Goal: Task Accomplishment & Management: Complete application form

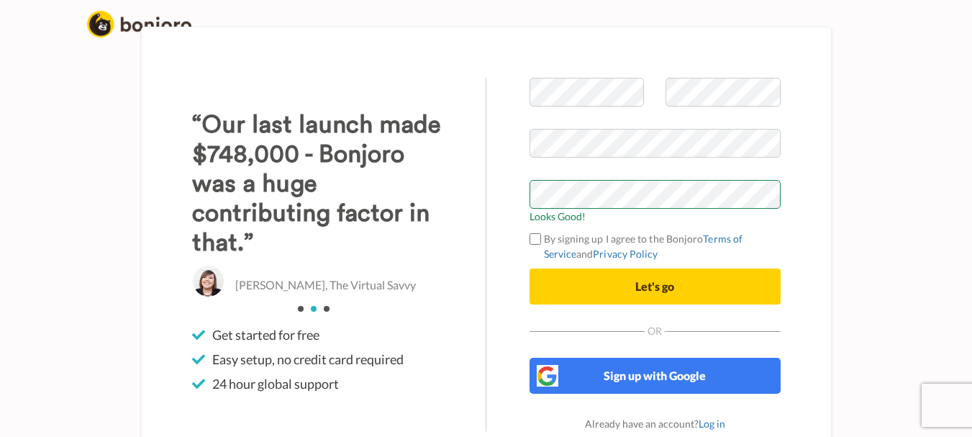
click at [541, 237] on label "By signing up I agree to the Bonjoro Terms of Service and Privacy Policy" at bounding box center [654, 246] width 251 height 30
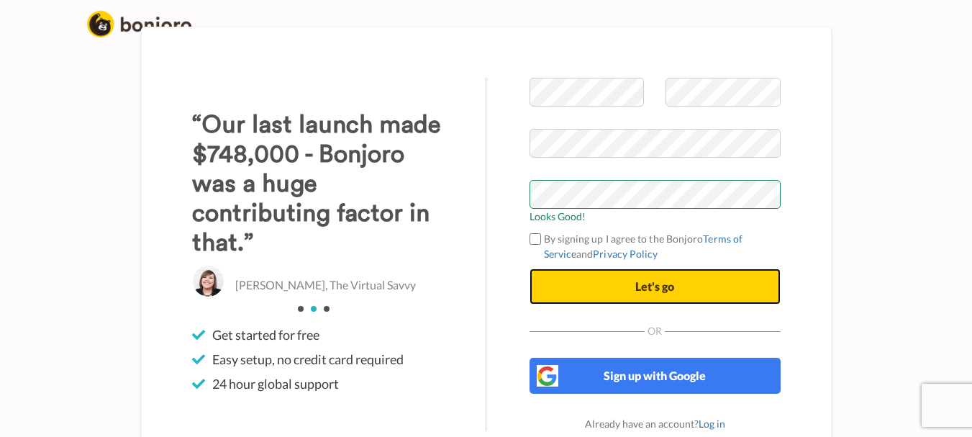
click at [612, 289] on button "Let's go" at bounding box center [654, 286] width 251 height 36
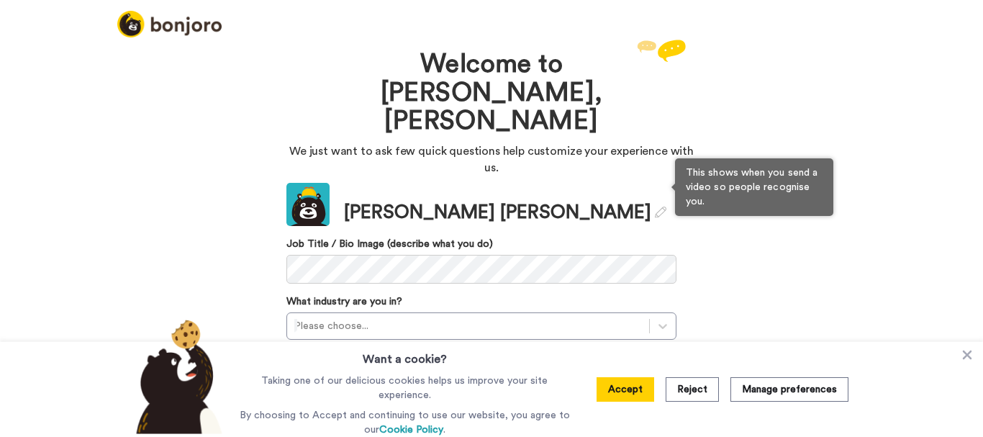
click at [434, 237] on label "Job Title / Bio Image (describe what you do)" at bounding box center [481, 244] width 390 height 14
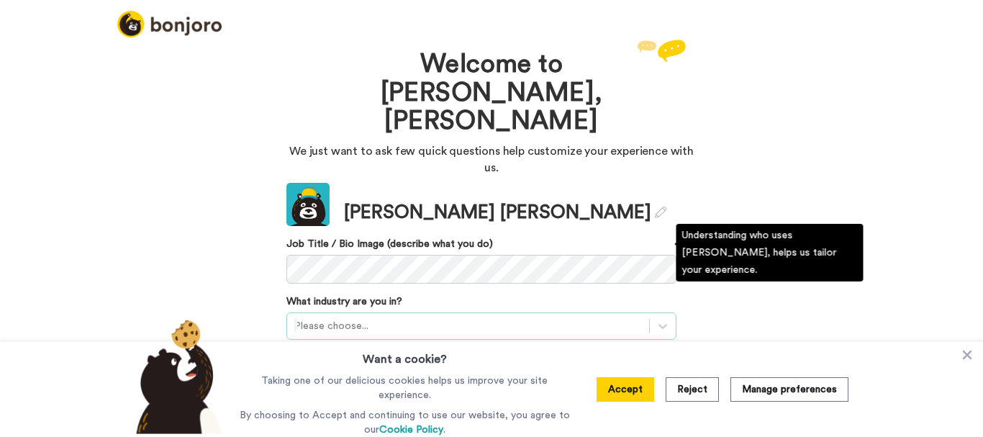
click at [388, 312] on div "Please choose..." at bounding box center [481, 325] width 390 height 27
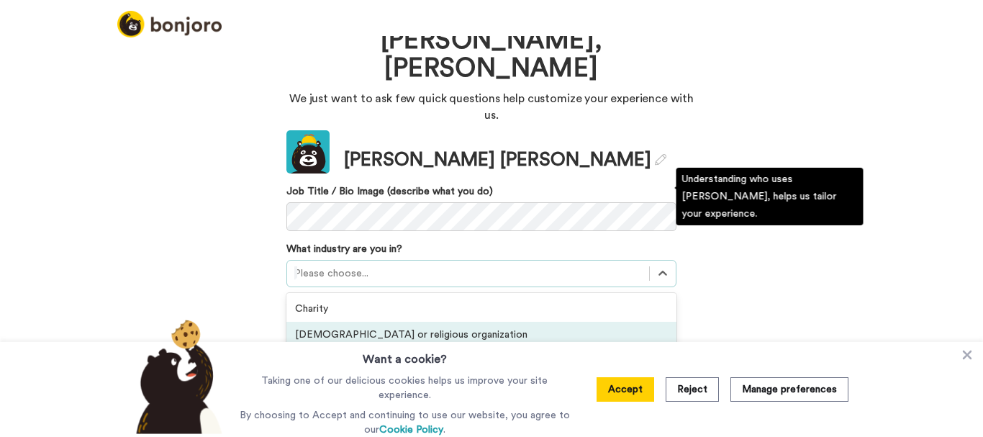
scroll to position [57, 0]
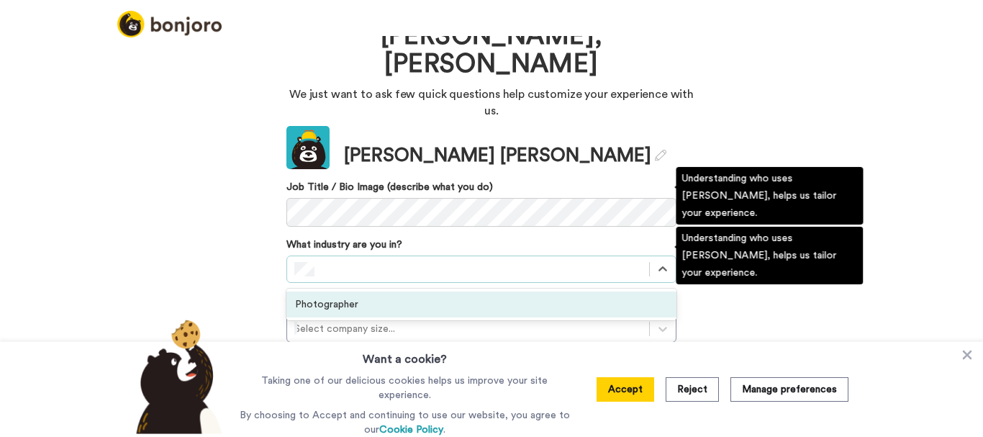
click at [348, 291] on div "Photographer" at bounding box center [481, 304] width 390 height 26
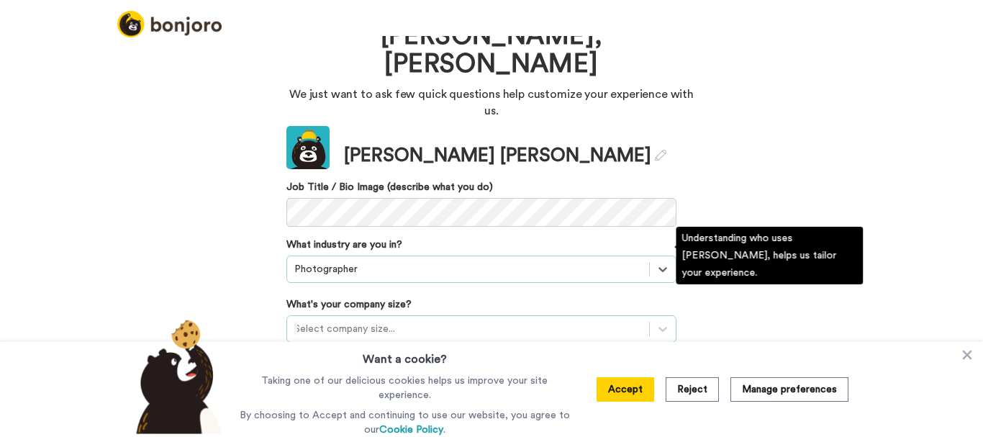
click at [379, 320] on div at bounding box center [467, 328] width 347 height 17
click at [375, 351] on div "1-10 employees" at bounding box center [481, 364] width 390 height 26
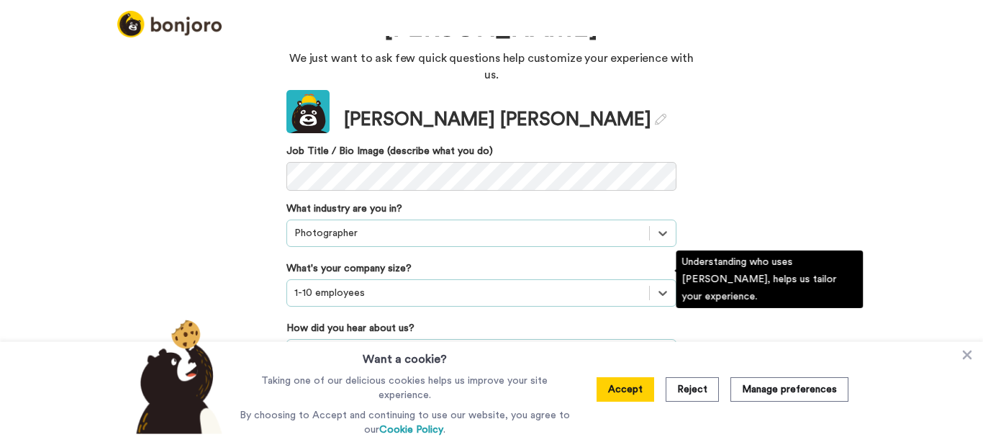
click at [378, 339] on div "Please choose..." at bounding box center [481, 352] width 390 height 27
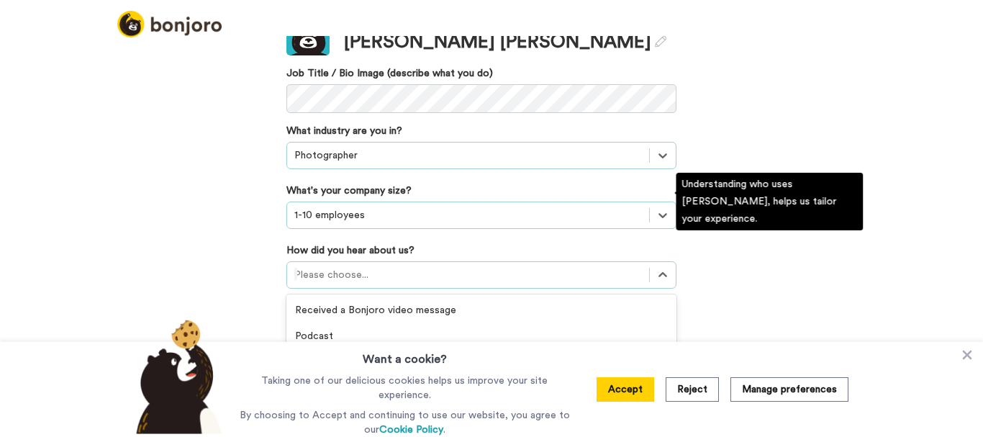
scroll to position [308, 0]
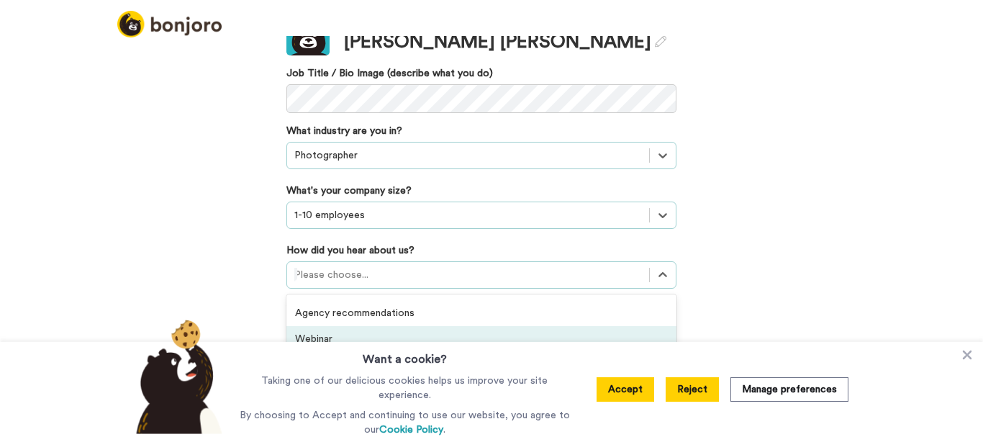
click at [693, 393] on button "Reject" at bounding box center [691, 389] width 53 height 24
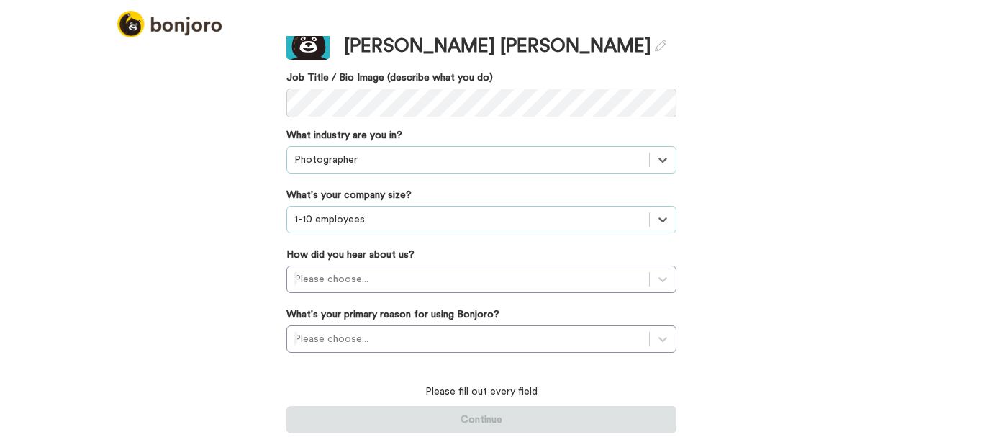
scroll to position [93, 0]
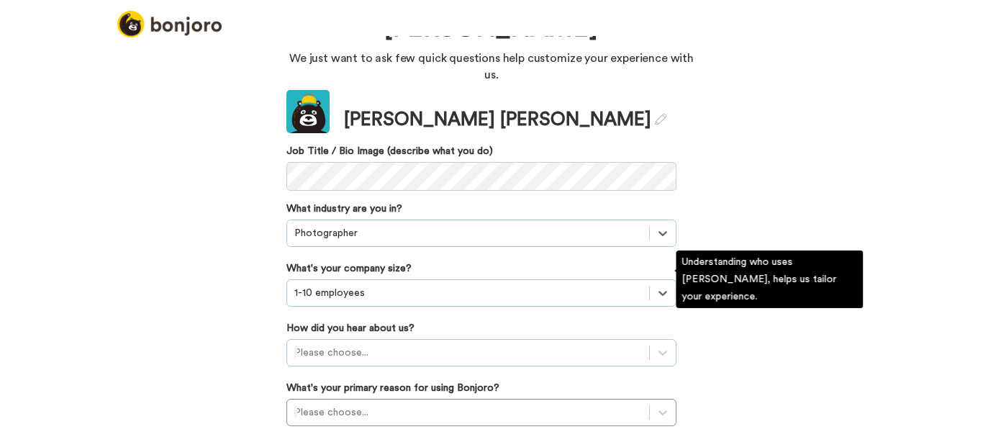
click at [352, 339] on div "Please choose..." at bounding box center [481, 352] width 390 height 27
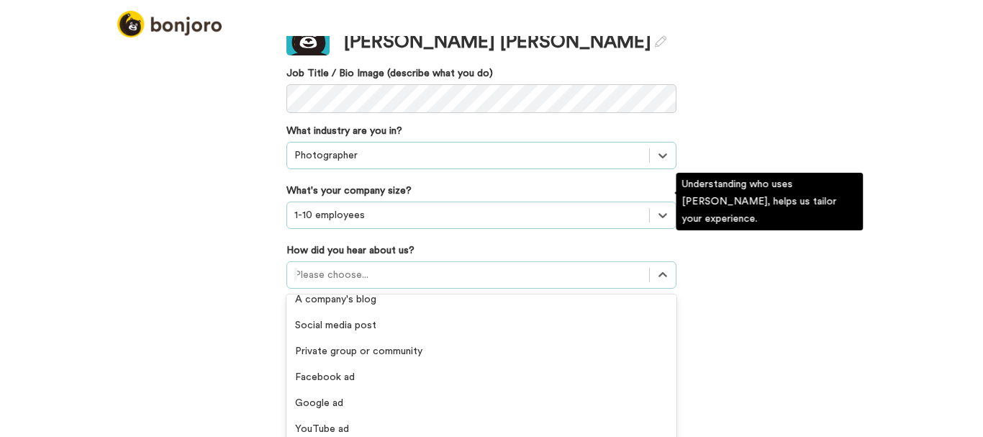
scroll to position [308, 0]
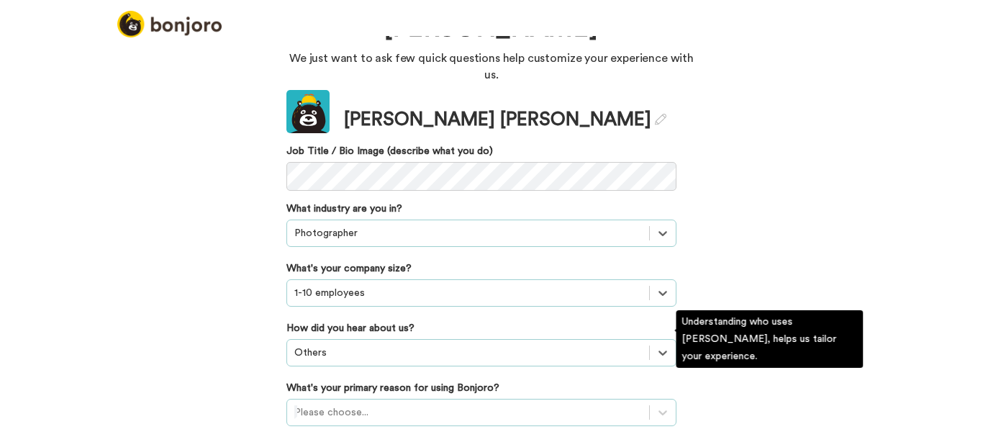
click at [354, 399] on div "Please choose..." at bounding box center [481, 412] width 390 height 27
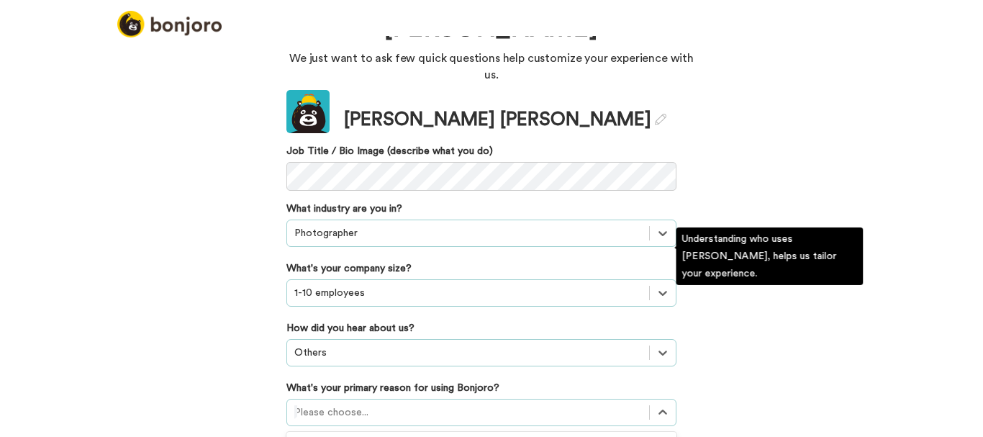
scroll to position [176, 0]
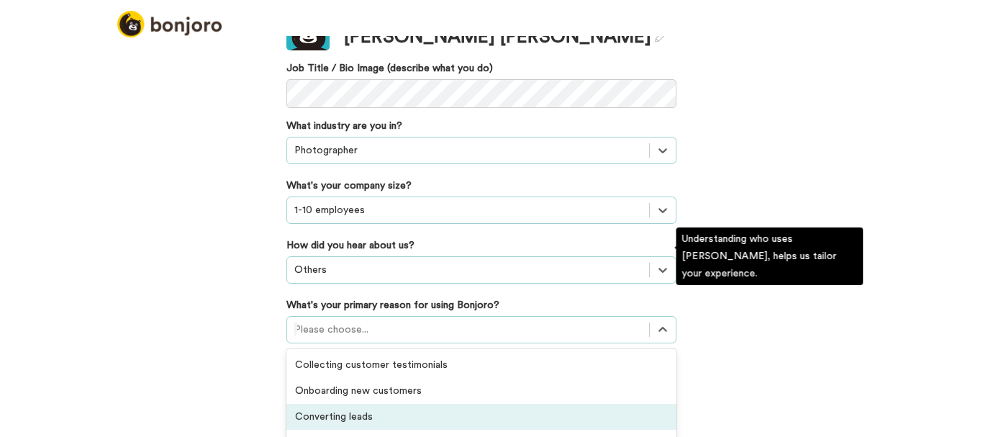
click at [352, 404] on div "Converting leads" at bounding box center [481, 417] width 390 height 26
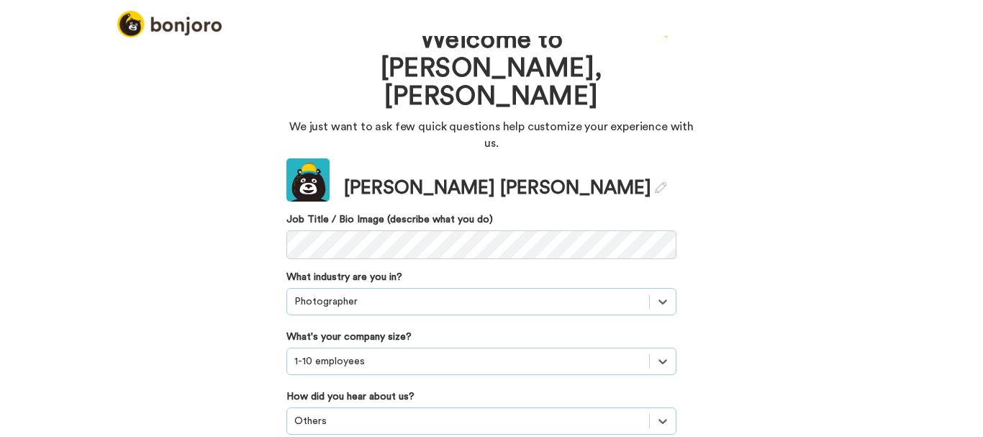
scroll to position [0, 0]
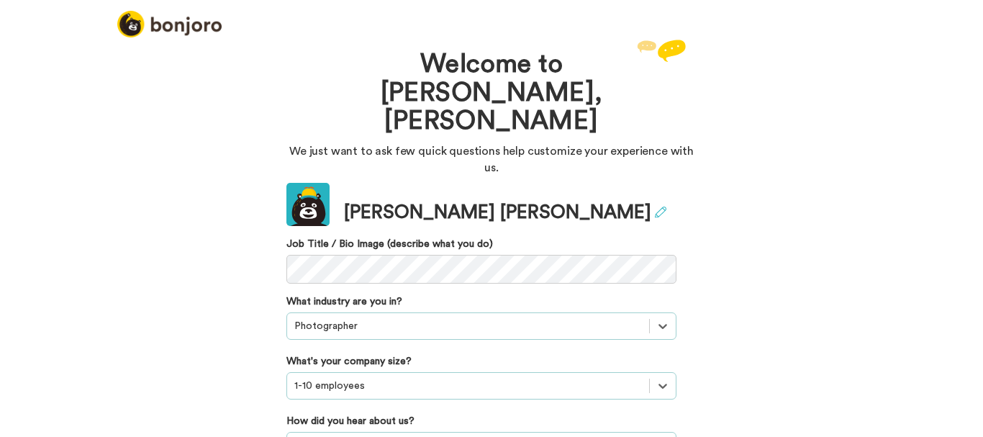
click at [655, 206] on icon at bounding box center [661, 212] width 12 height 12
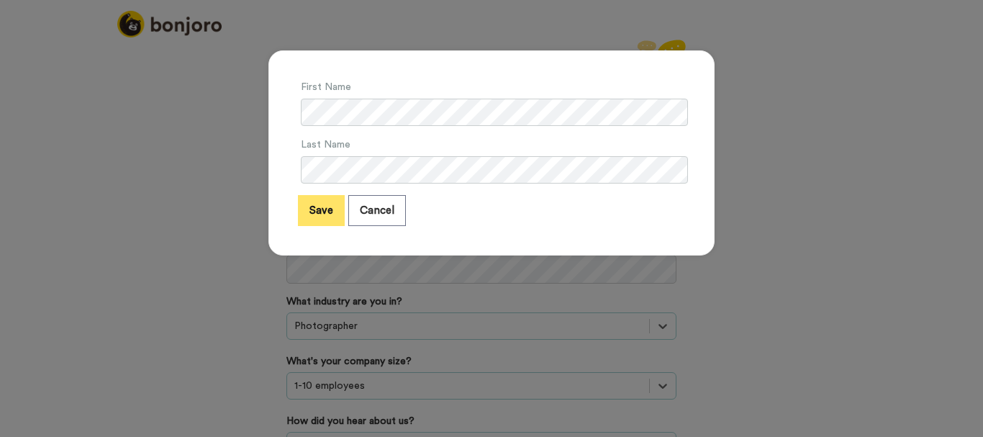
click at [310, 215] on button "Save" at bounding box center [321, 210] width 47 height 31
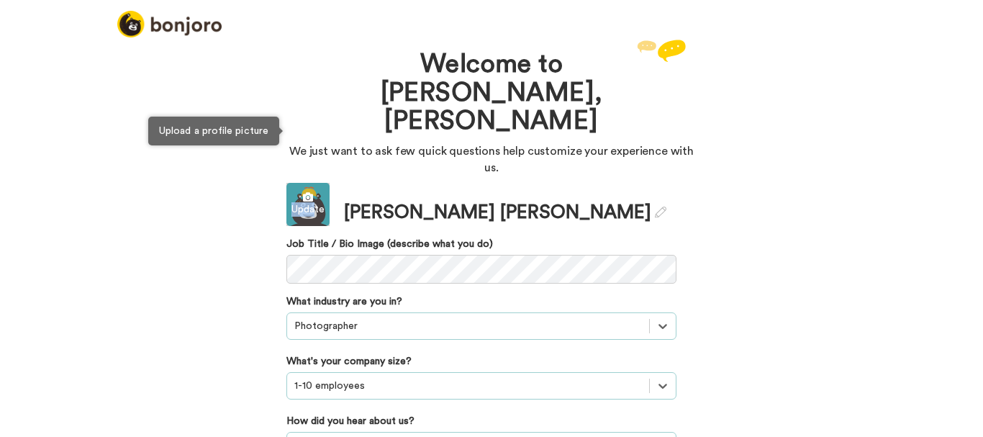
click at [310, 183] on div "Update" at bounding box center [307, 204] width 43 height 43
click at [305, 202] on div "Update" at bounding box center [307, 209] width 43 height 14
click at [300, 202] on div "Update" at bounding box center [307, 209] width 43 height 14
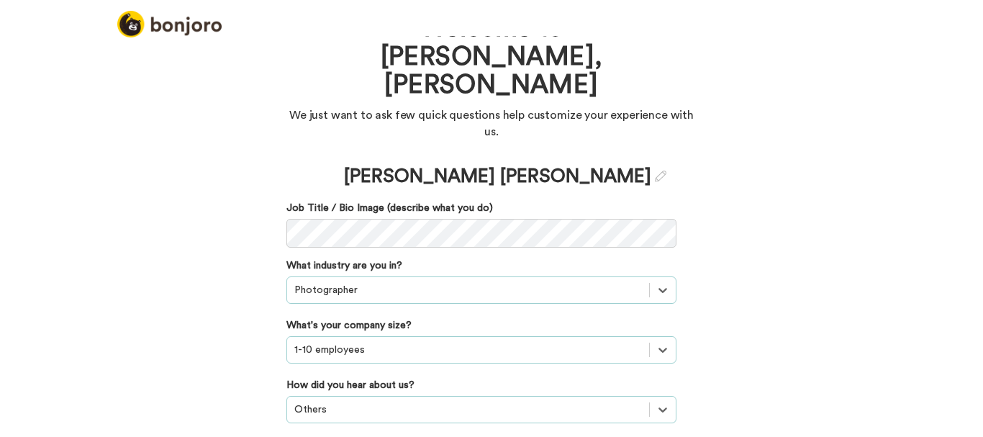
scroll to position [71, 0]
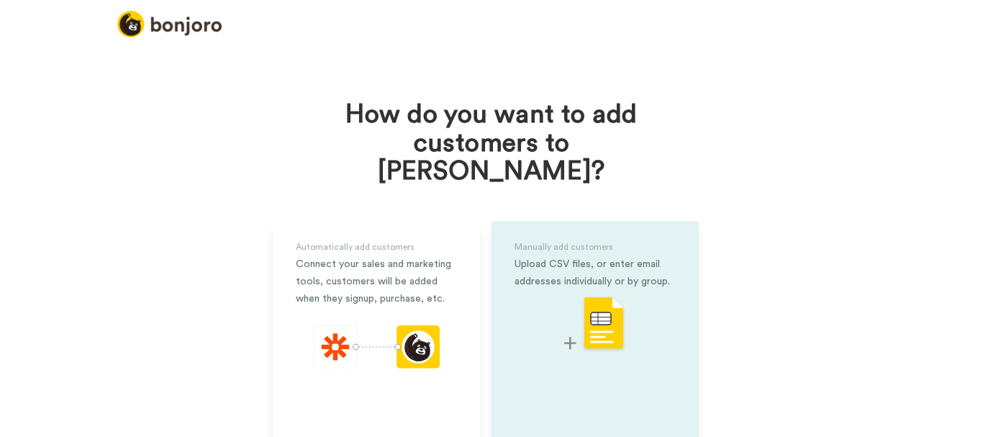
click at [574, 296] on img at bounding box center [595, 324] width 62 height 57
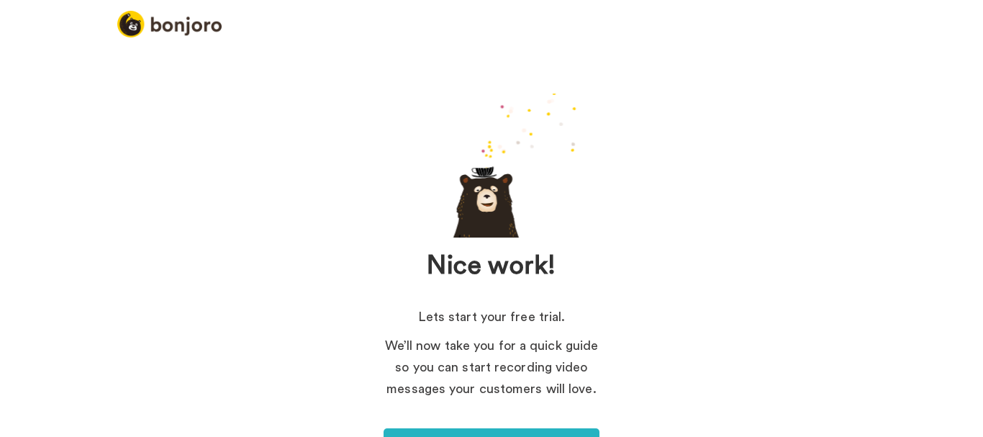
scroll to position [72, 0]
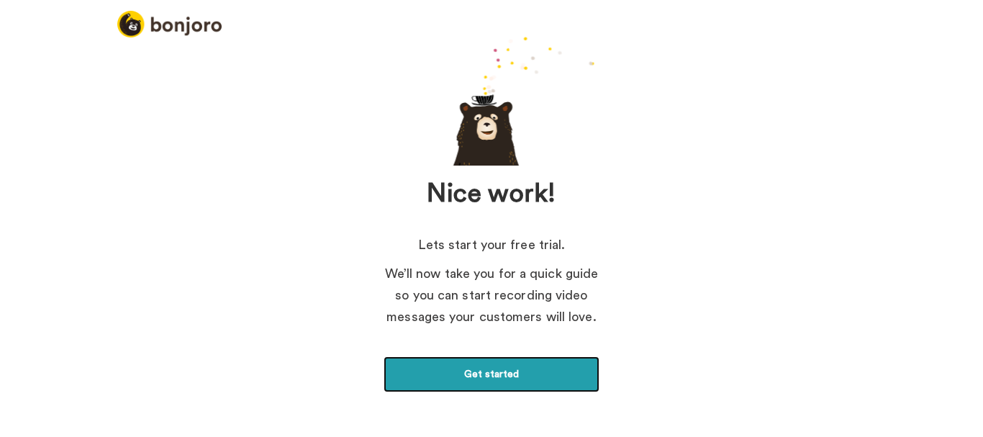
click at [510, 376] on link "Get started" at bounding box center [491, 374] width 216 height 36
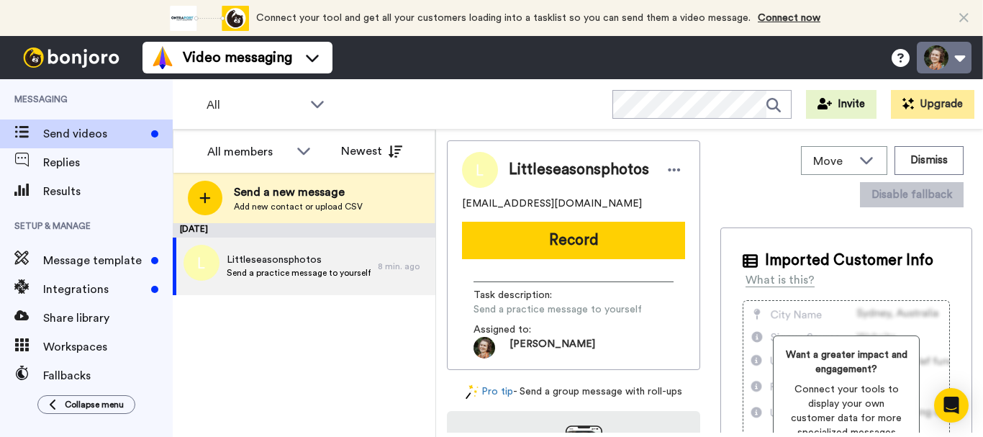
click at [964, 65] on button at bounding box center [943, 58] width 55 height 32
click at [396, 79] on div "All WORKSPACES View all All Default Task List + Add a new workspace Invite Upgr…" at bounding box center [578, 104] width 810 height 50
